Goal: Information Seeking & Learning: Learn about a topic

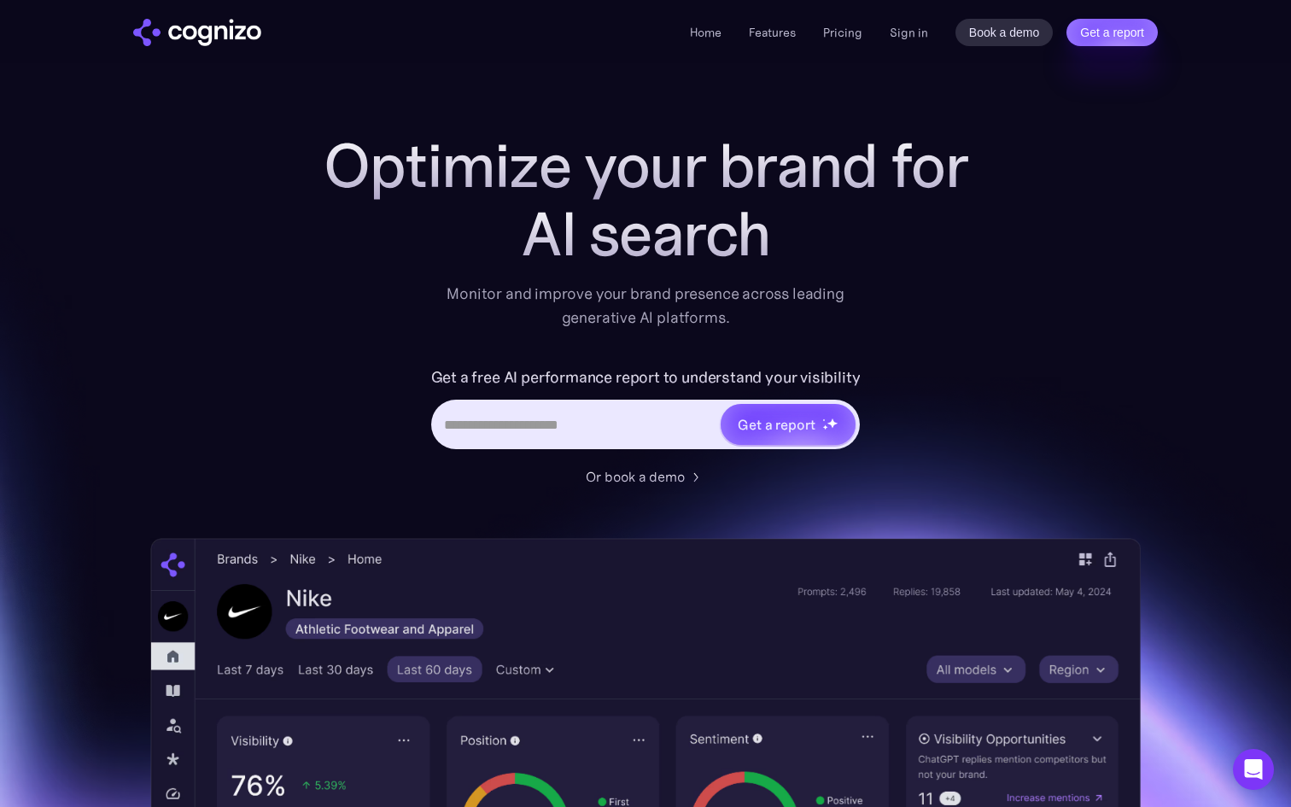
click at [866, 41] on div "Home Features Pricing Book a demo Get a report Sign in Book a demo Get a report" at bounding box center [924, 32] width 468 height 27
click at [850, 35] on link "Pricing" at bounding box center [842, 32] width 39 height 15
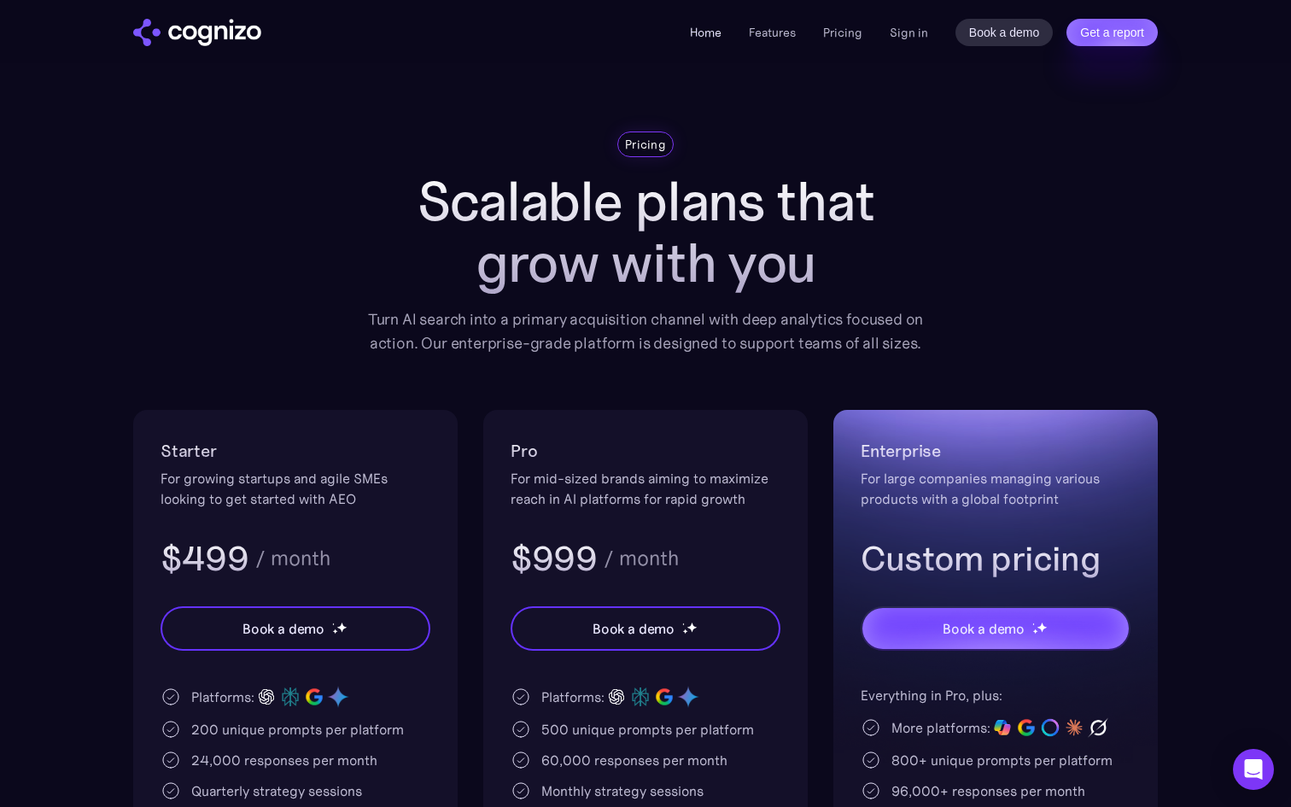
click at [702, 39] on link "Home" at bounding box center [706, 32] width 32 height 15
